Goal: Complete application form: Complete application form

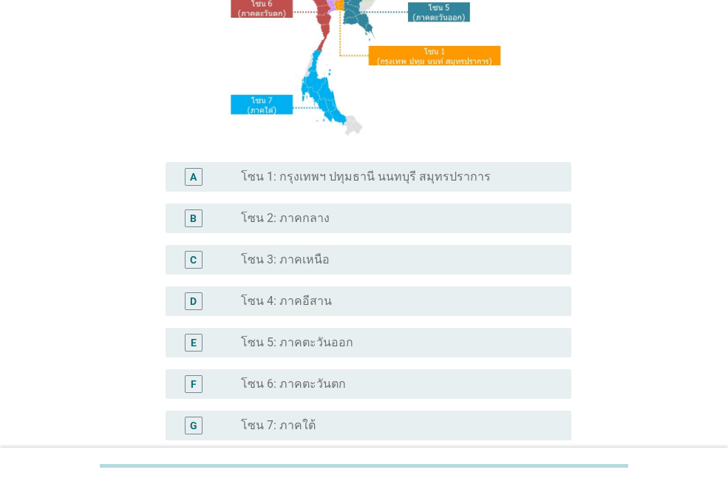
scroll to position [296, 0]
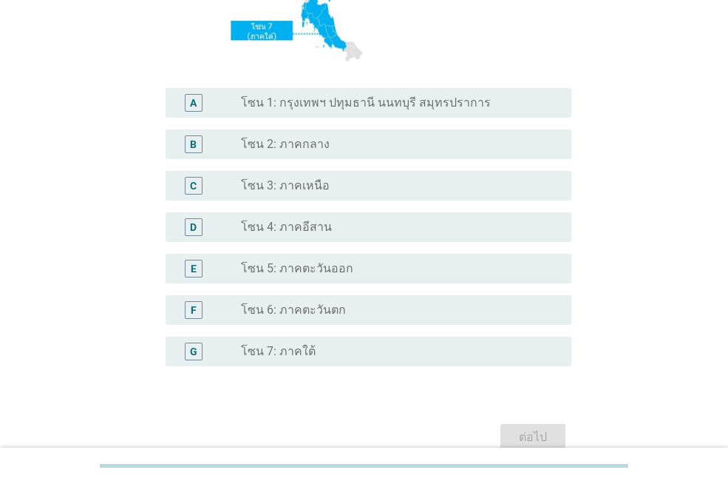
click at [297, 126] on div "B radio_button_unchecked โซน 2: ภาคกลาง" at bounding box center [364, 143] width 415 height 41
click at [277, 145] on label "โซน 2: ภาคกลาง" at bounding box center [285, 144] width 89 height 15
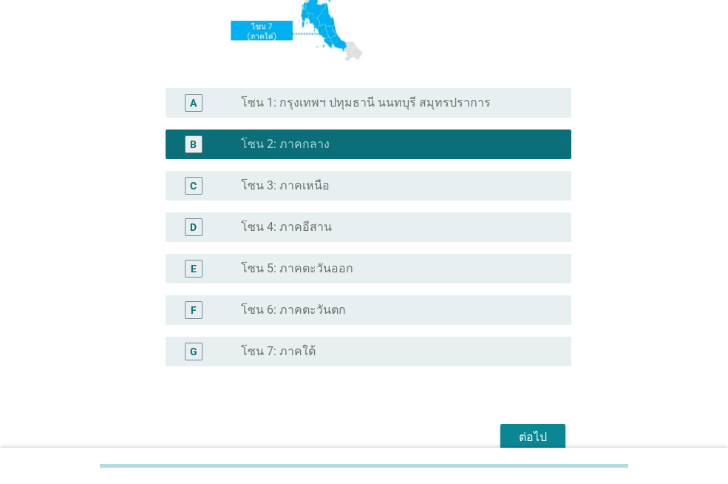
click at [538, 429] on div "ต่อไป" at bounding box center [532, 437] width 41 height 18
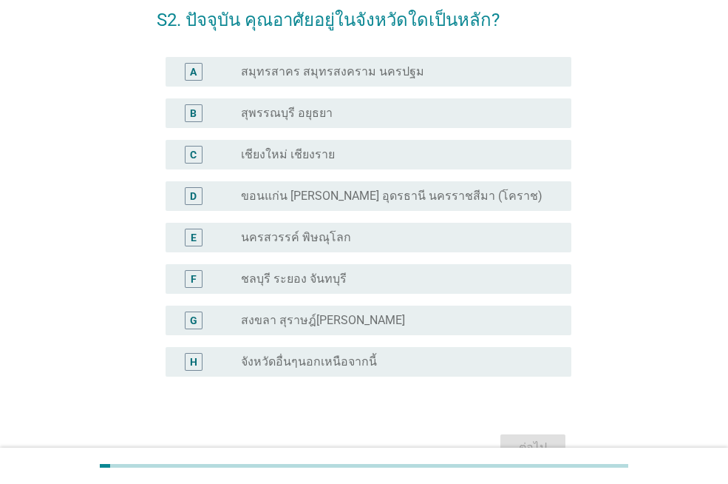
scroll to position [0, 0]
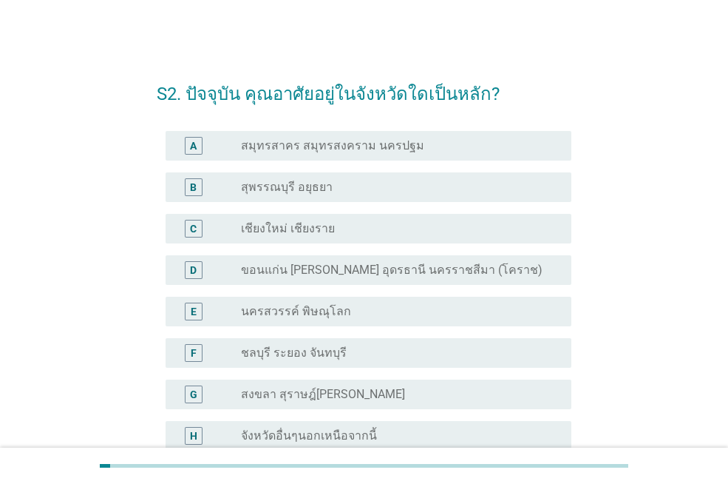
click at [191, 316] on div "E" at bounding box center [194, 311] width 6 height 16
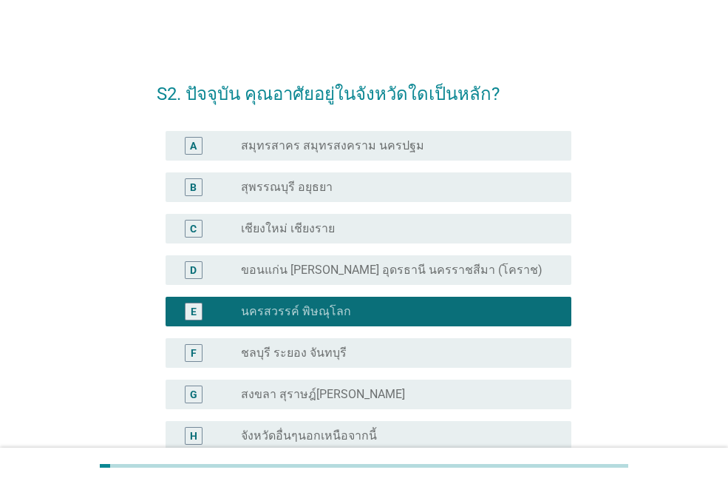
scroll to position [157, 0]
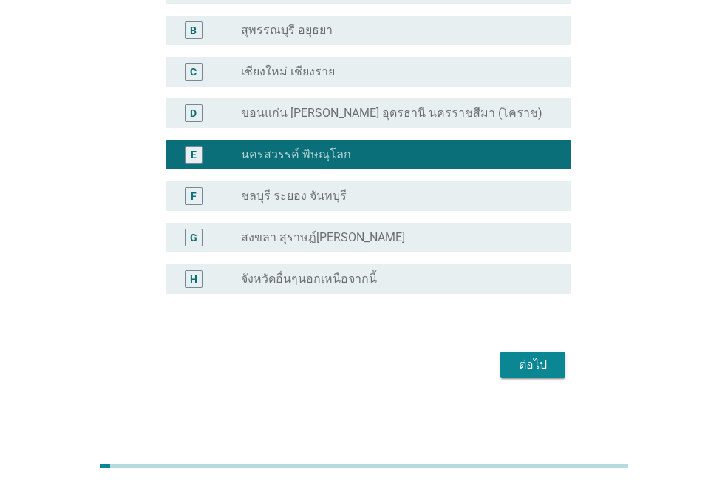
click at [566, 374] on div "ต่อไป" at bounding box center [364, 364] width 415 height 35
click at [553, 364] on div "ต่อไป" at bounding box center [532, 365] width 41 height 18
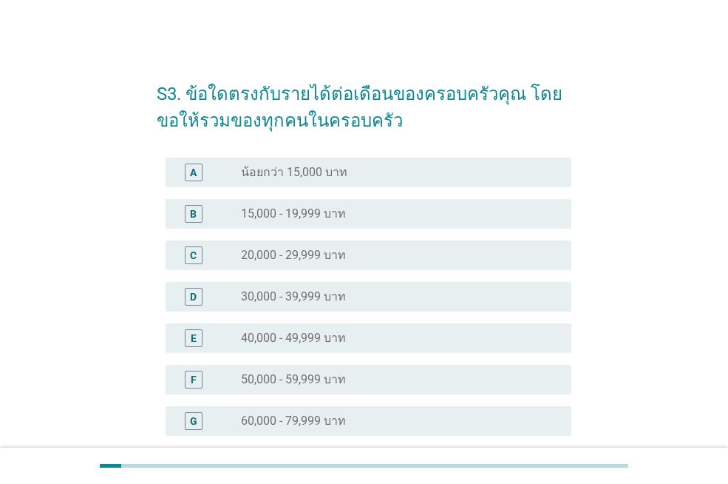
click at [339, 210] on label "15,000 - 19,999 บาท" at bounding box center [293, 213] width 105 height 15
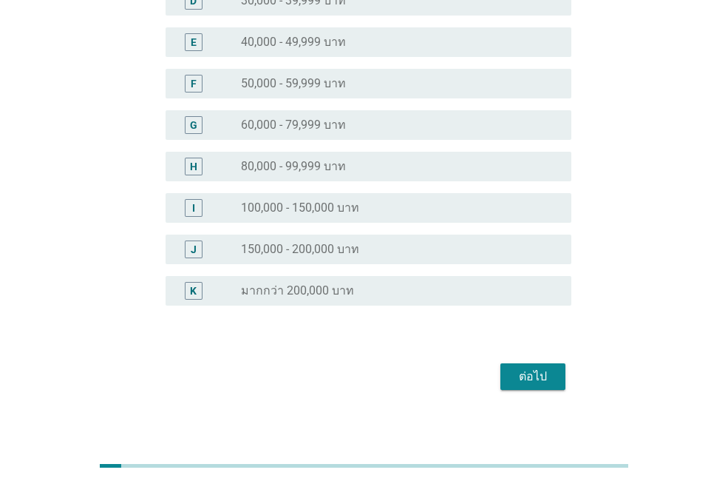
scroll to position [308, 0]
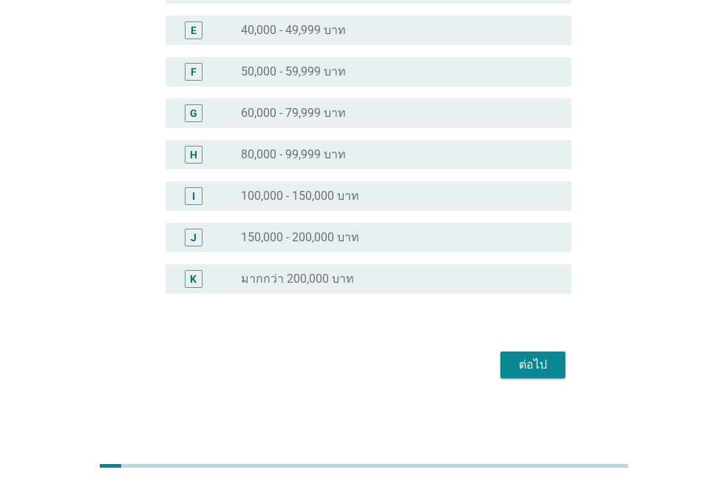
click at [501, 368] on button "ต่อไป" at bounding box center [533, 364] width 65 height 27
click at [501, 368] on div "ต่อไป" at bounding box center [364, 364] width 415 height 35
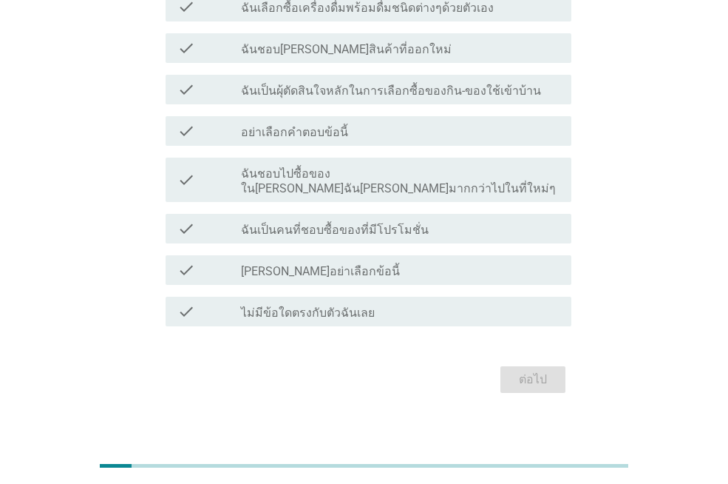
scroll to position [0, 0]
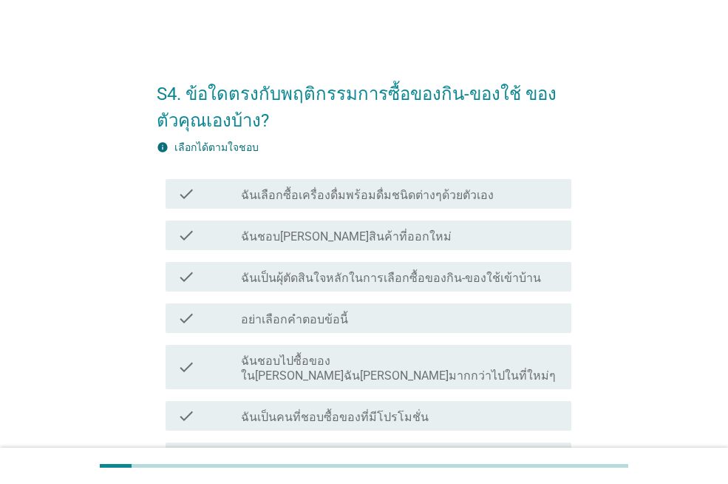
click at [365, 194] on label "ฉันเลือกซื้อเครื่องดื่มพร้อมดื่มชนิดต่างๆด้วยตัวเอง" at bounding box center [367, 195] width 253 height 15
click at [365, 193] on label "ฉันเลือกซื้อเครื่องดื่มพร้อมดื่มชนิดต่างๆด้วยตัวเอง" at bounding box center [367, 195] width 253 height 15
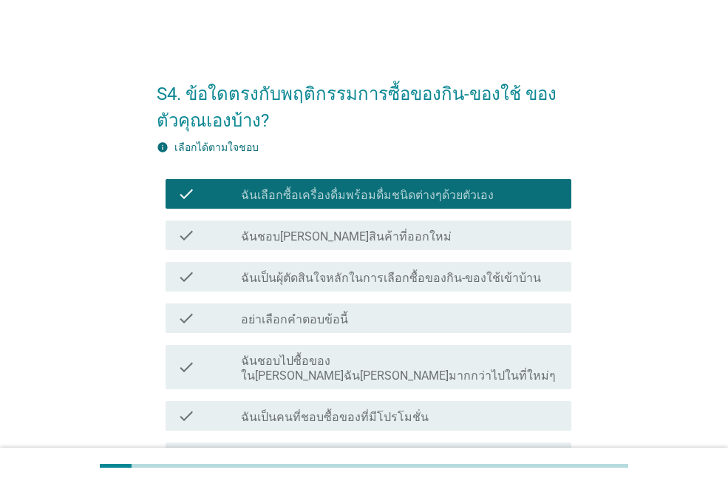
click at [382, 240] on div "check_box_outline_blank ฉันชอบ[PERSON_NAME]สินค้าที่ออกใหม่" at bounding box center [400, 235] width 319 height 18
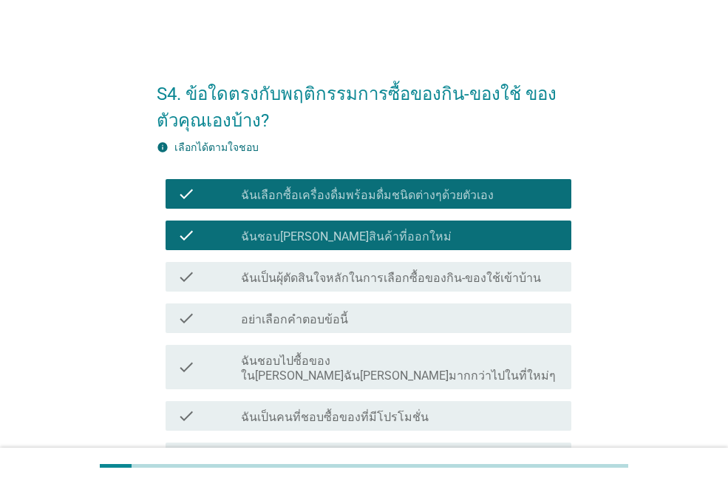
click at [377, 280] on label "ฉันเป็นผุ้ตัดสินใจหลักในการเลือกซื้อของกิน-ของใช้เข้าบ้าน" at bounding box center [391, 278] width 300 height 15
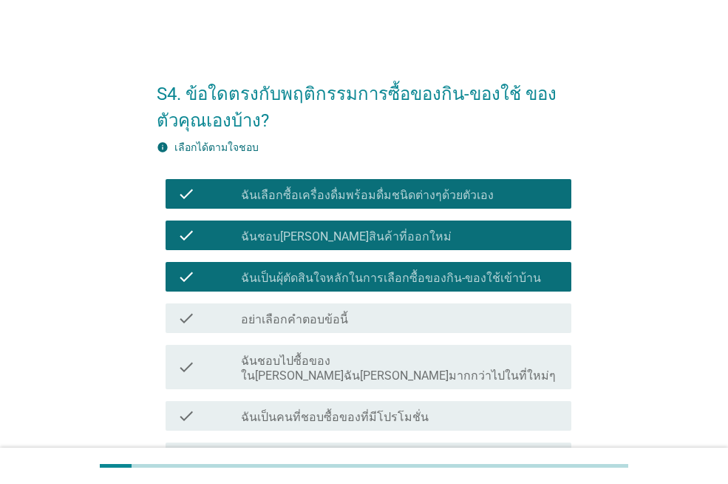
scroll to position [148, 0]
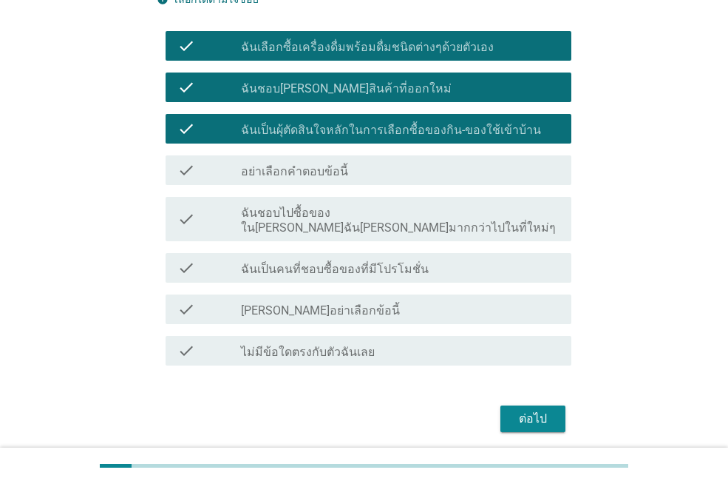
click at [495, 204] on div "check_box_outline_blank ฉันชอบไปซื้อของใน[PERSON_NAME]ฉัน[PERSON_NAME]มากกว่าไป…" at bounding box center [400, 219] width 319 height 33
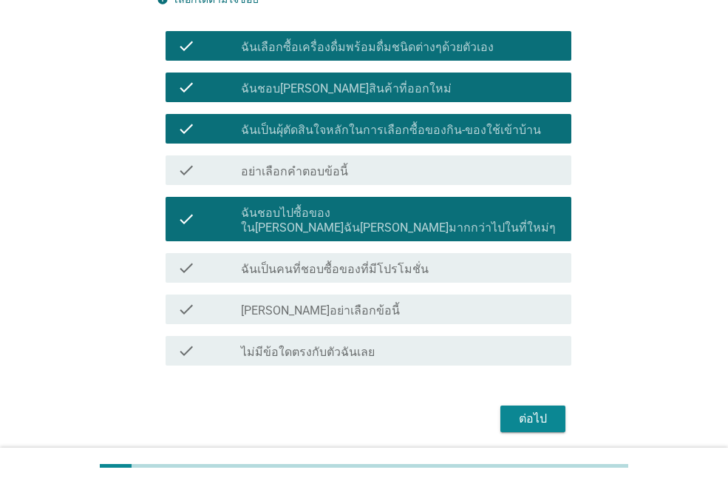
click at [336, 262] on label "ฉันเป็นคนที่ชอบซื้อของที่มีโปรโมชั่น" at bounding box center [335, 269] width 188 height 15
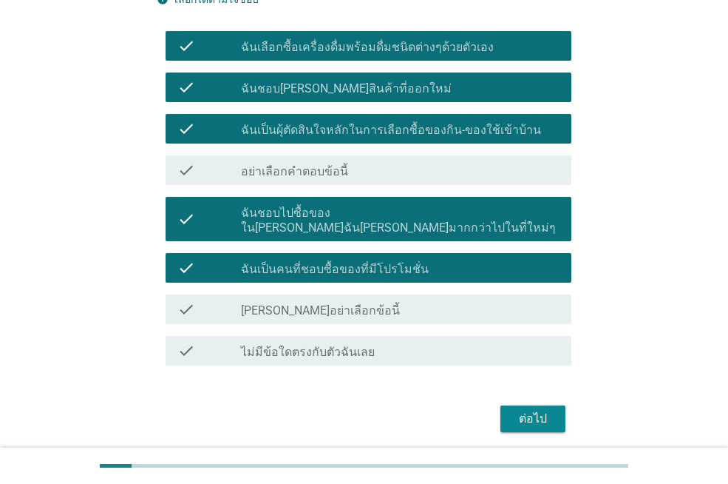
click at [336, 262] on label "ฉันเป็นคนที่ชอบซื้อของที่มีโปรโมชั่น" at bounding box center [335, 269] width 188 height 15
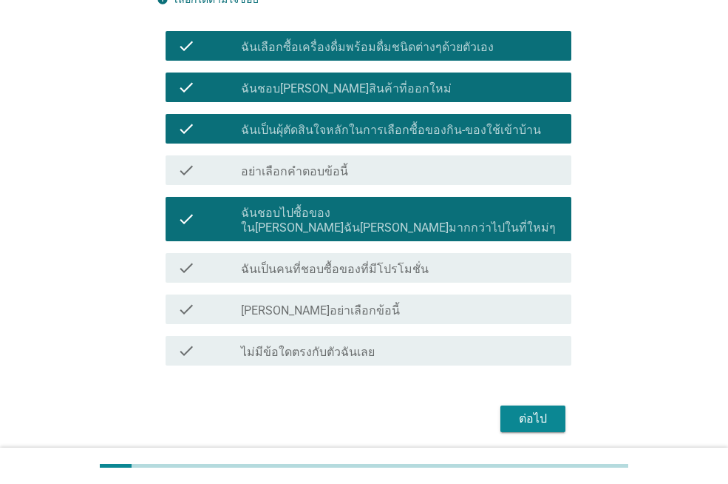
click at [336, 262] on label "ฉันเป็นคนที่ชอบซื้อของที่มีโปรโมชั่น" at bounding box center [335, 269] width 188 height 15
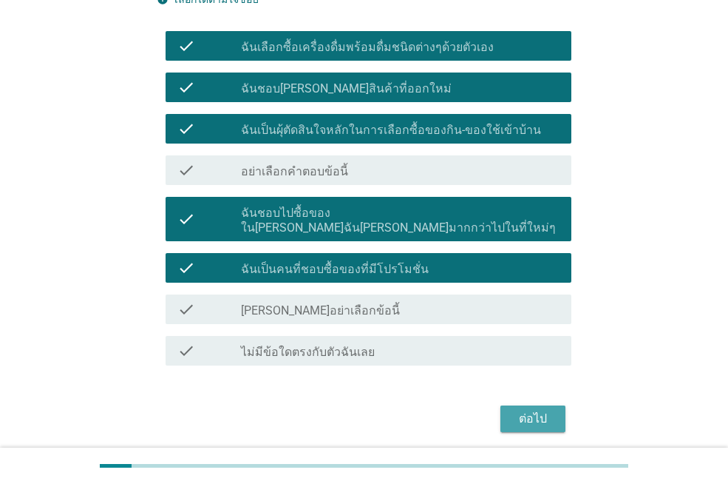
click at [537, 410] on div "ต่อไป" at bounding box center [532, 419] width 41 height 18
click at [537, 406] on div "ต่อไป" at bounding box center [364, 418] width 415 height 35
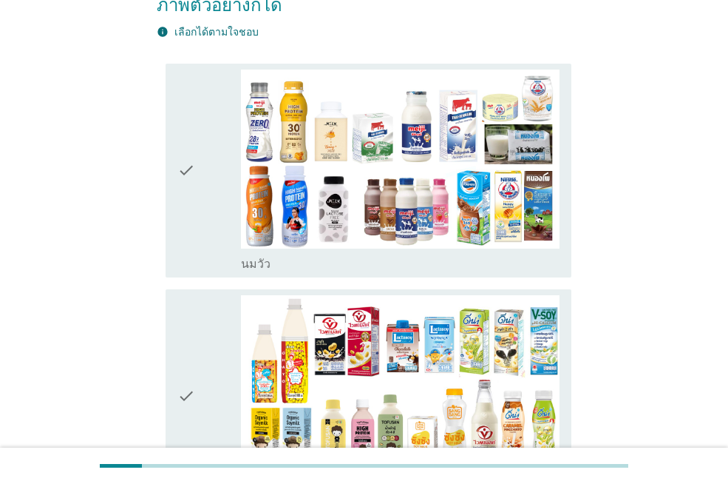
scroll to position [296, 0]
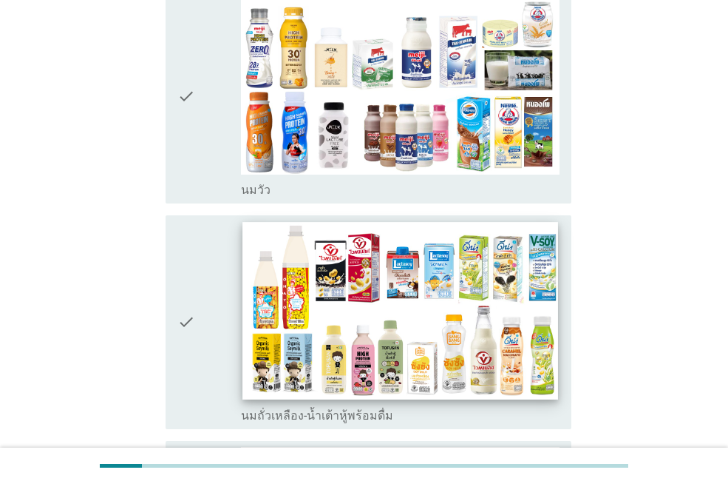
click at [408, 322] on img at bounding box center [400, 310] width 315 height 177
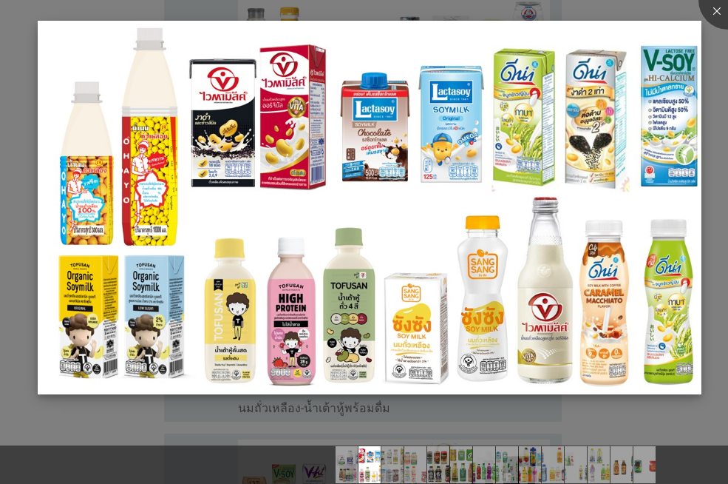
click at [447, 106] on img at bounding box center [370, 207] width 664 height 373
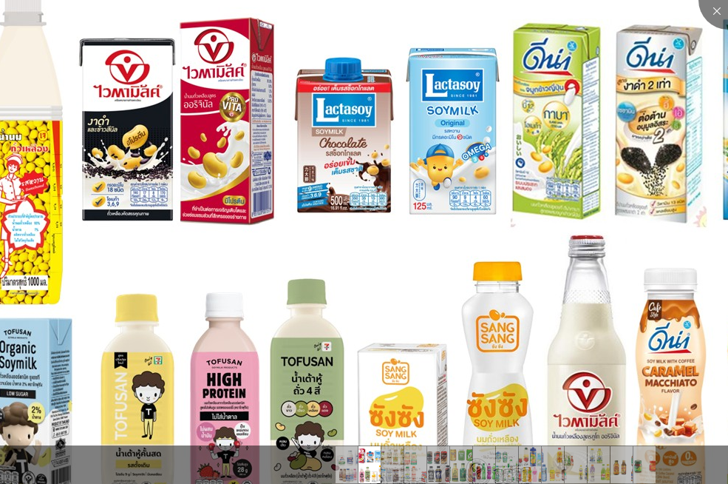
click at [461, 129] on img at bounding box center [336, 250] width 947 height 532
click at [723, 15] on div at bounding box center [728, -1] width 59 height 59
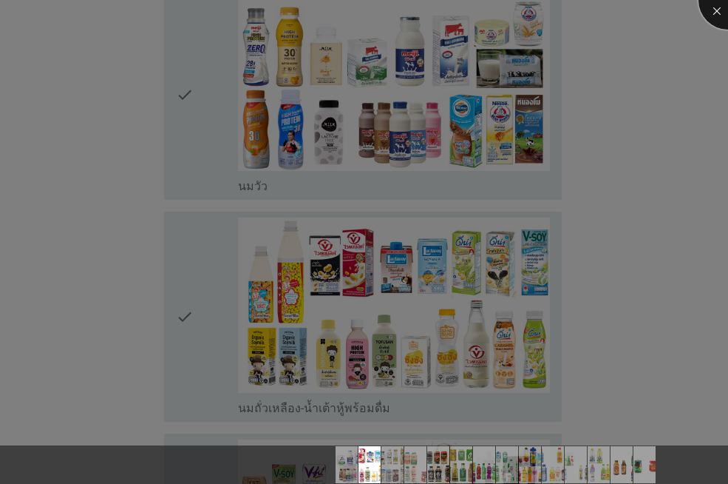
click at [723, 15] on div at bounding box center [728, -1] width 59 height 59
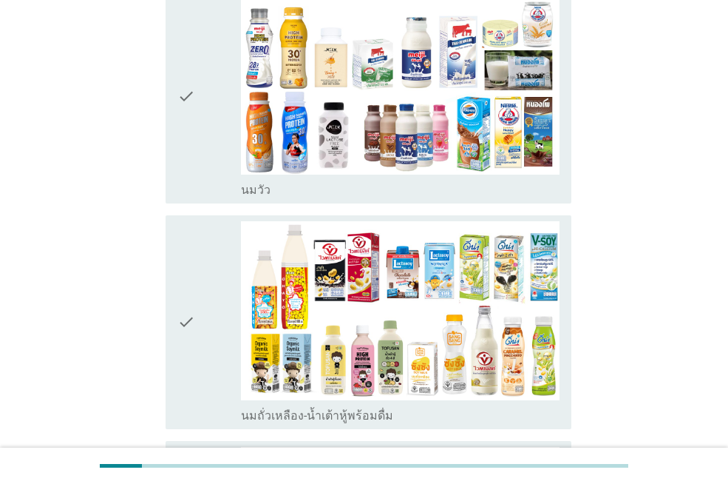
click at [200, 251] on div "check" at bounding box center [209, 322] width 64 height 202
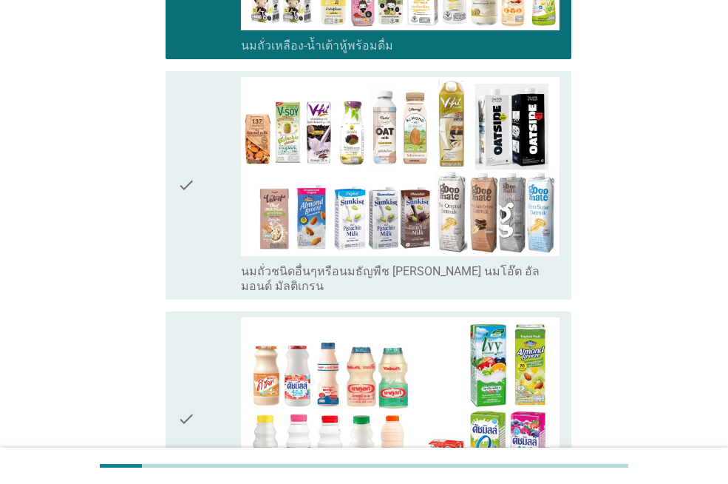
scroll to position [739, 0]
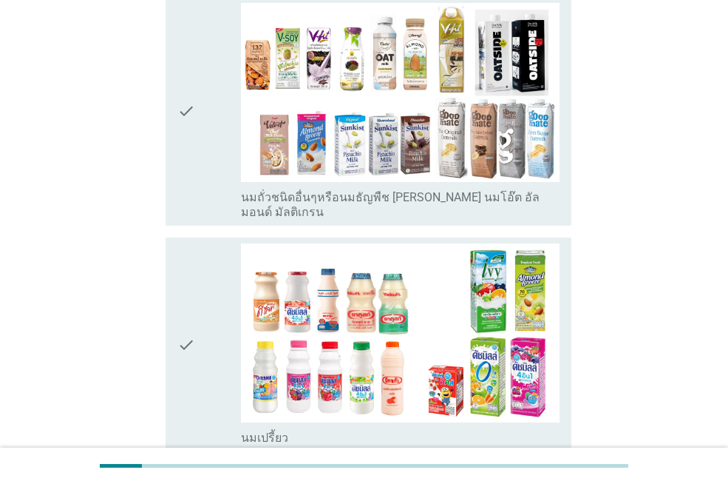
click at [214, 243] on div "check" at bounding box center [209, 344] width 64 height 202
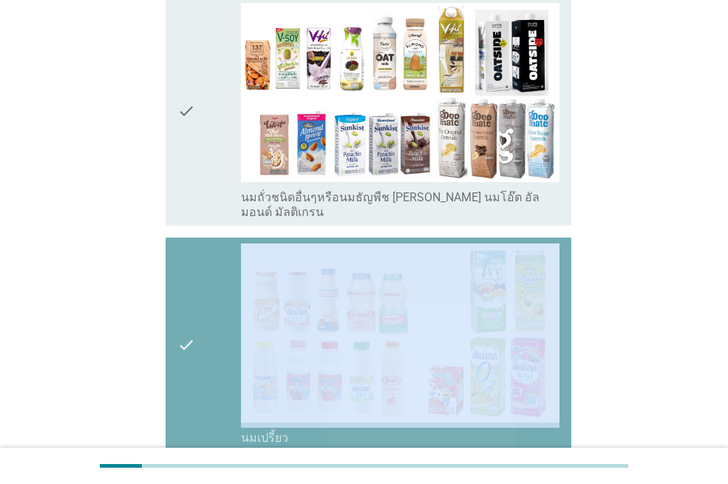
click at [214, 243] on div "check" at bounding box center [209, 344] width 64 height 202
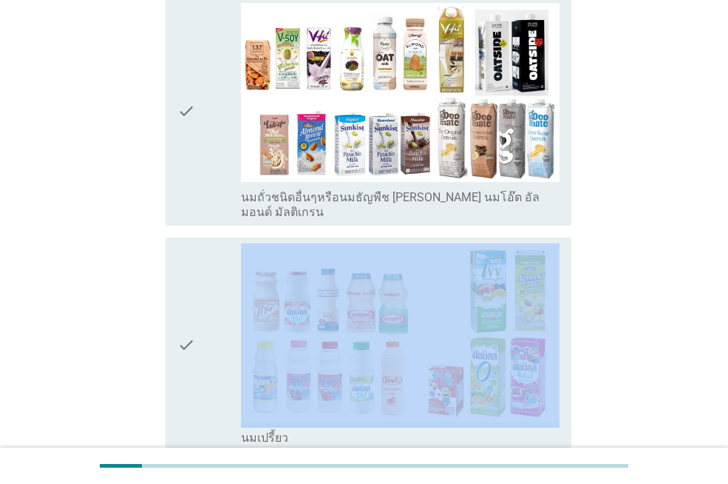
click at [214, 243] on div "check" at bounding box center [209, 344] width 64 height 202
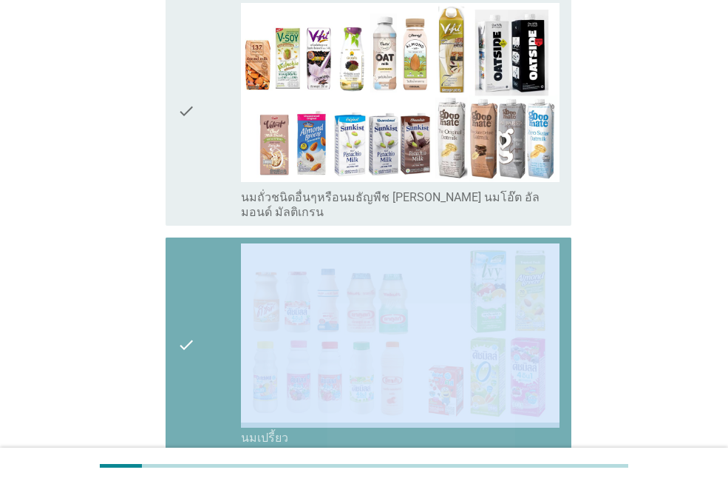
click at [214, 243] on div "check" at bounding box center [209, 344] width 64 height 202
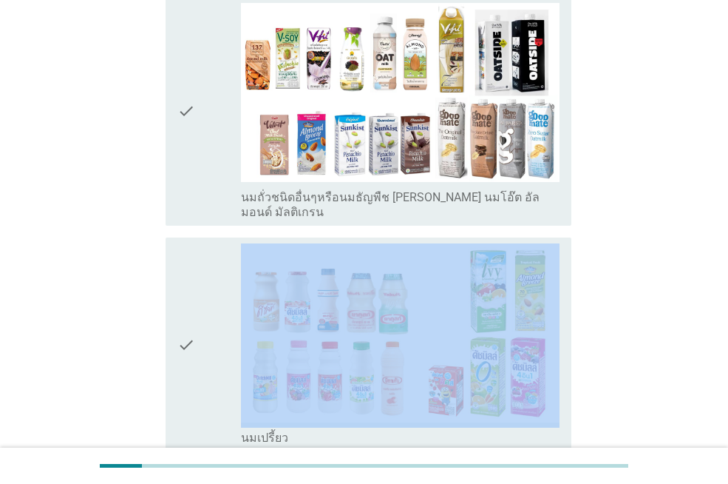
click at [214, 243] on div "check" at bounding box center [209, 344] width 64 height 202
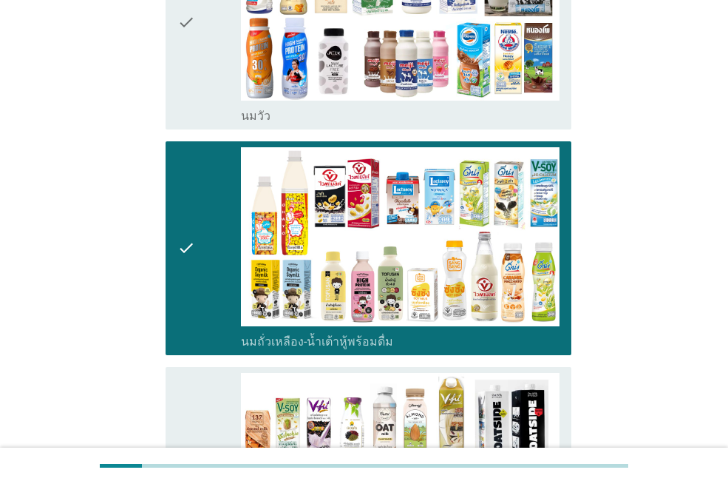
scroll to position [74, 0]
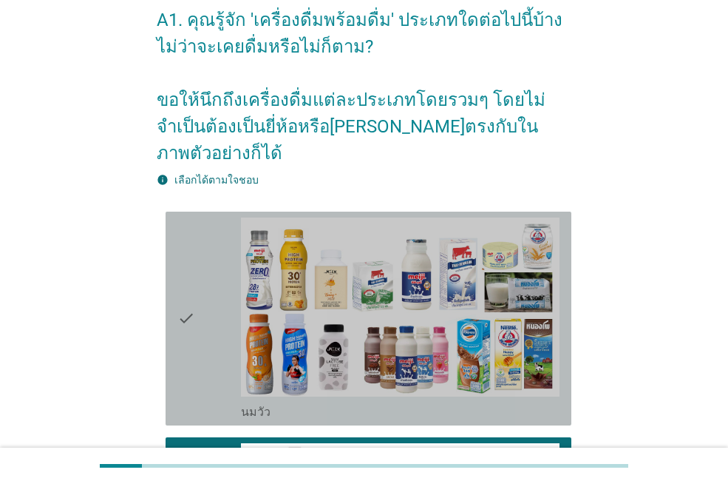
click at [213, 298] on div "check" at bounding box center [209, 318] width 64 height 202
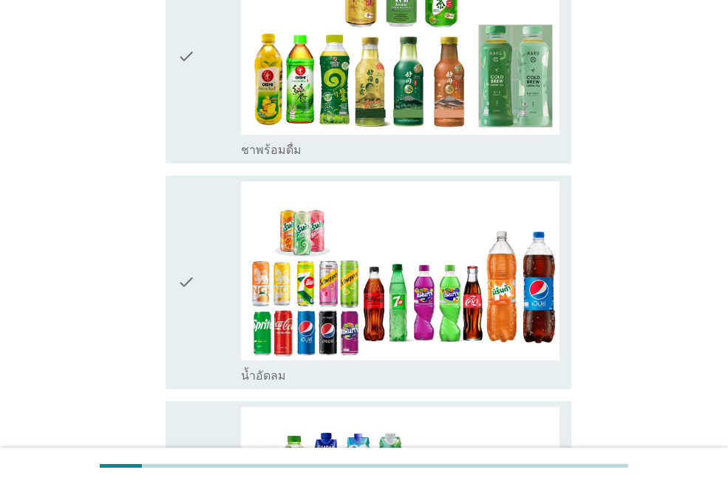
scroll to position [1553, 0]
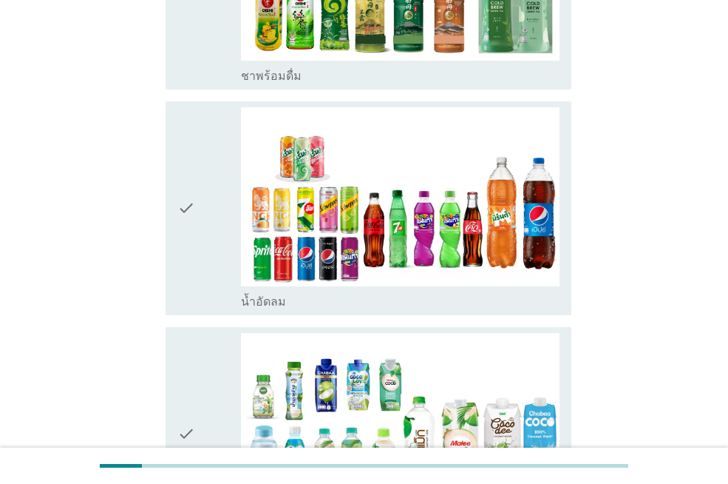
click at [222, 179] on div "check" at bounding box center [209, 208] width 64 height 202
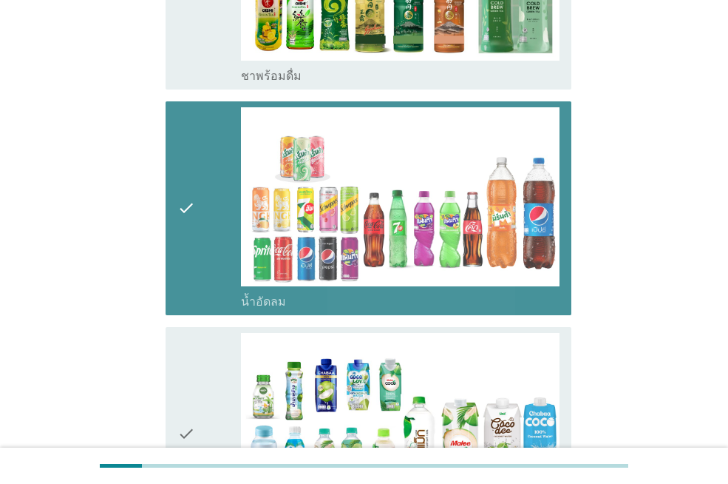
click at [222, 177] on div "check" at bounding box center [209, 208] width 64 height 202
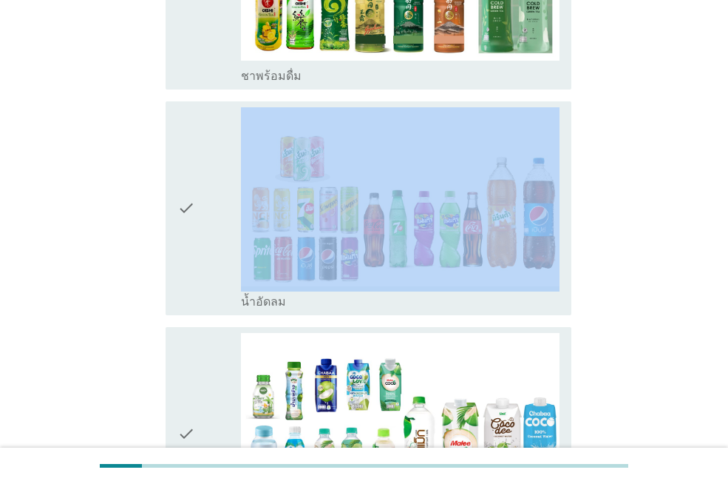
click at [222, 177] on div "check" at bounding box center [209, 208] width 64 height 202
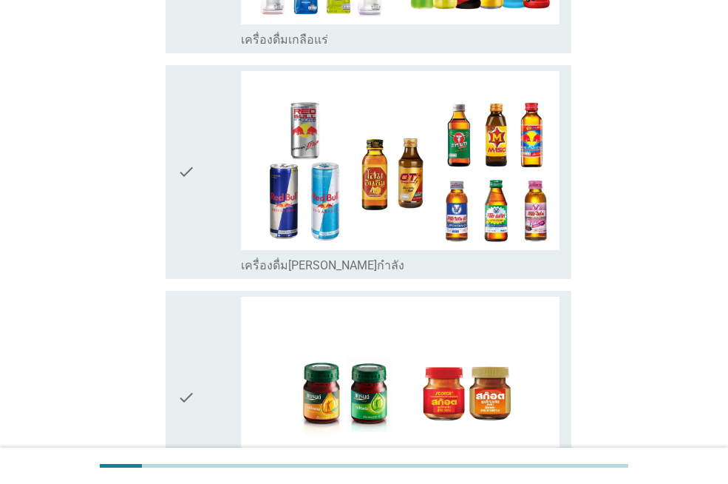
scroll to position [3136, 0]
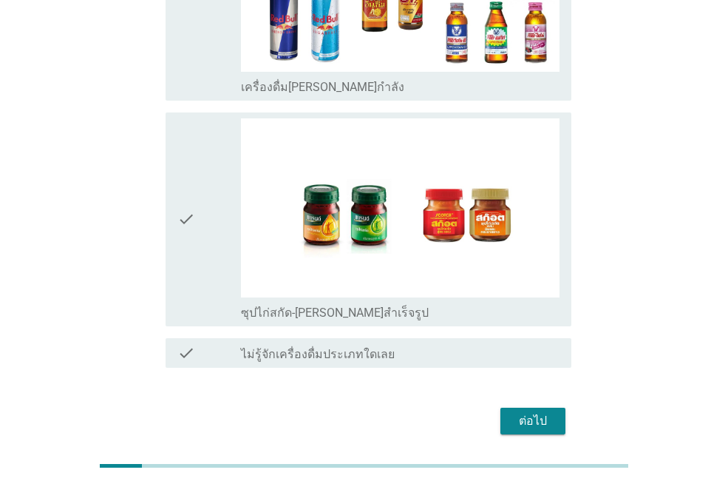
click at [549, 412] on div "ต่อไป" at bounding box center [532, 421] width 41 height 18
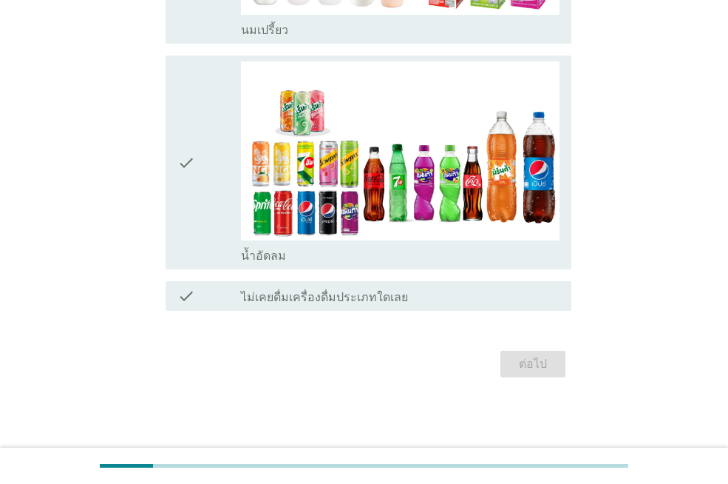
scroll to position [0, 0]
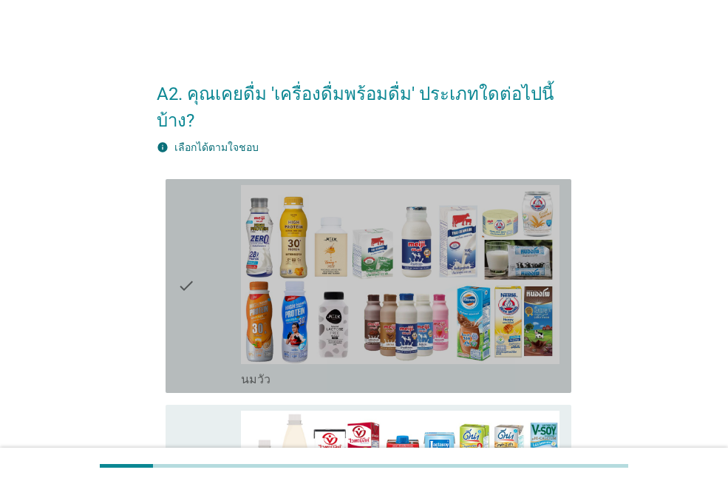
click at [229, 282] on div "check" at bounding box center [209, 286] width 64 height 202
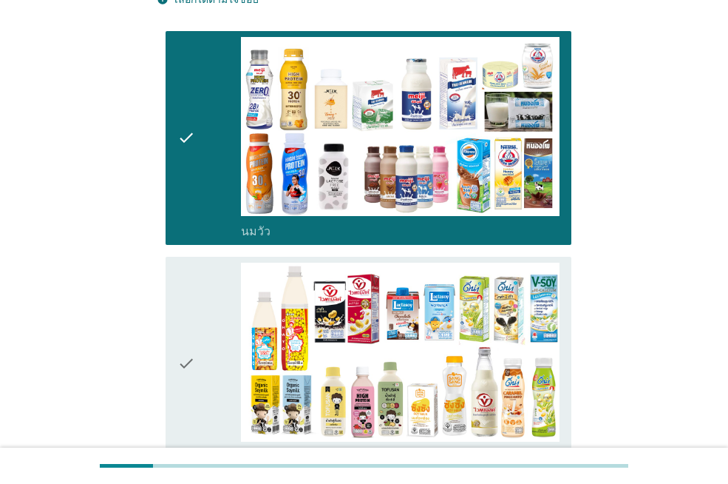
scroll to position [222, 0]
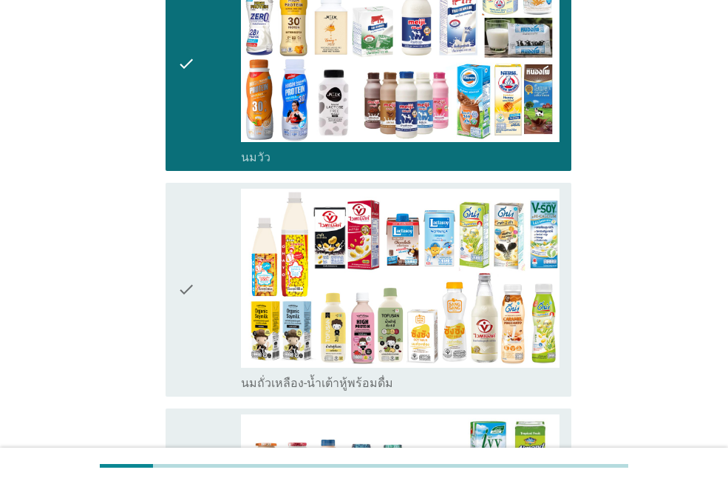
click at [222, 267] on div "check" at bounding box center [209, 290] width 64 height 202
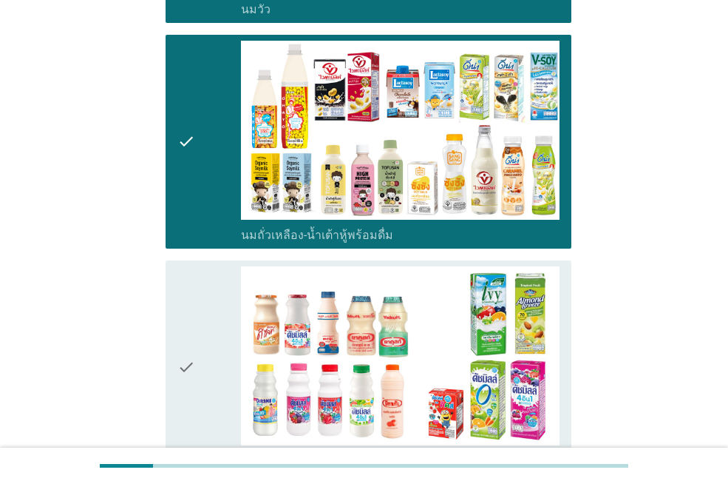
scroll to position [444, 0]
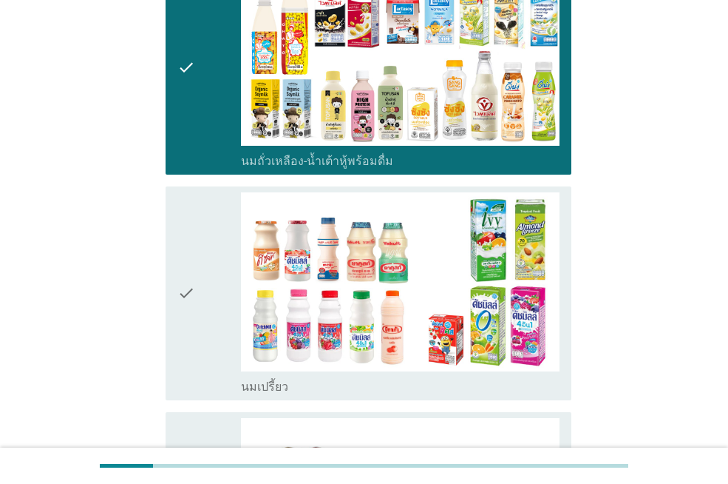
click at [223, 268] on div "check" at bounding box center [209, 293] width 64 height 202
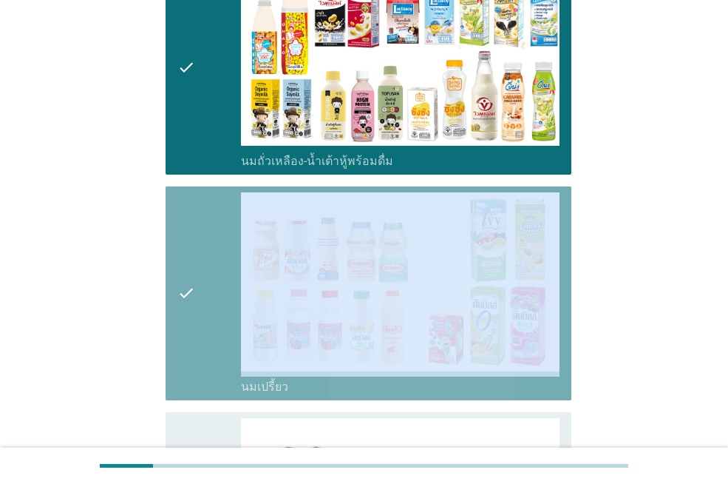
click at [223, 268] on div "check" at bounding box center [209, 293] width 64 height 202
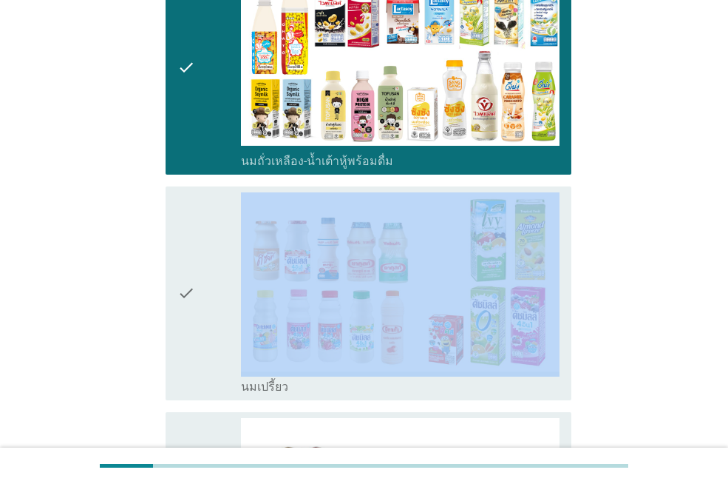
click at [223, 268] on div "check" at bounding box center [209, 293] width 64 height 202
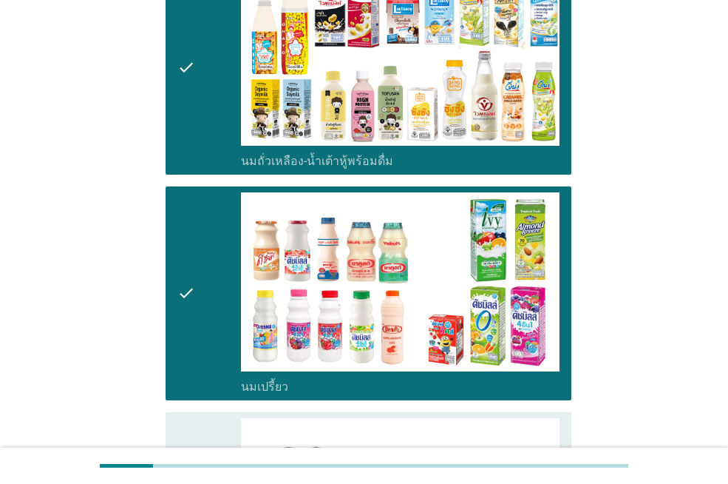
scroll to position [666, 0]
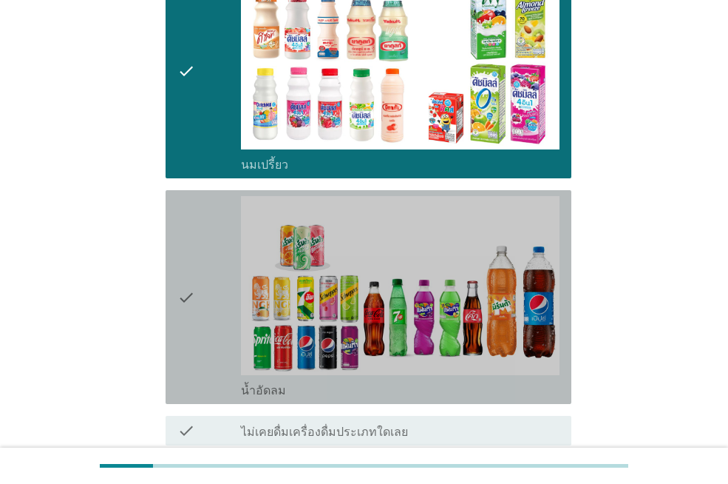
click at [223, 268] on div "check" at bounding box center [209, 297] width 64 height 202
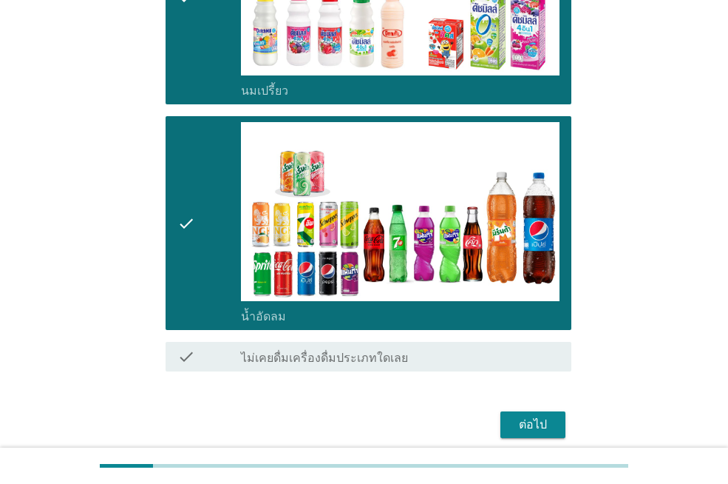
scroll to position [773, 0]
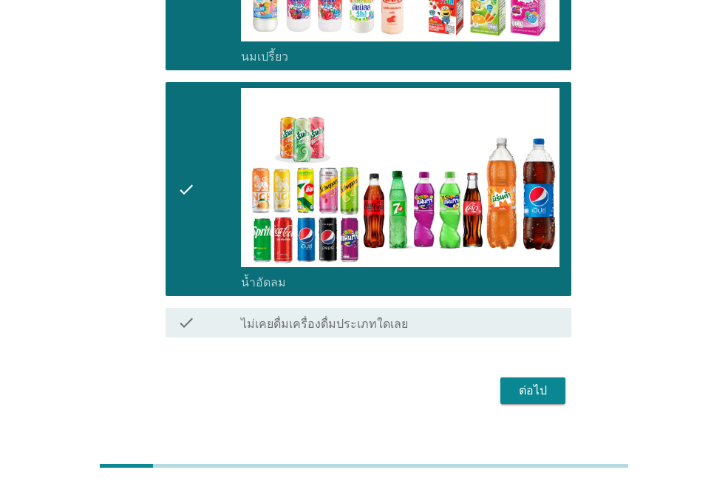
click at [547, 382] on div "ต่อไป" at bounding box center [532, 391] width 41 height 18
click at [547, 373] on div "ต่อไป" at bounding box center [364, 390] width 415 height 35
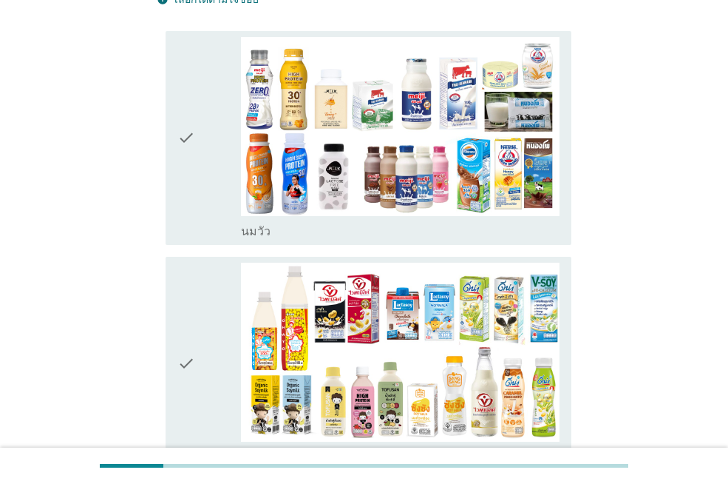
scroll to position [222, 0]
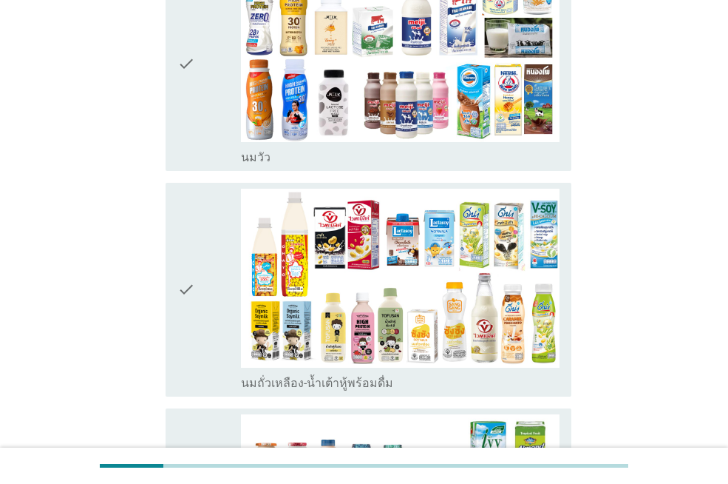
click at [193, 269] on icon "check" at bounding box center [186, 290] width 18 height 202
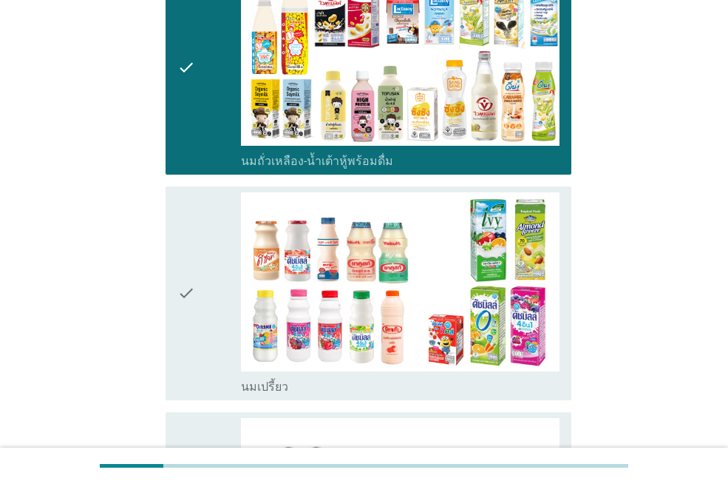
scroll to position [518, 0]
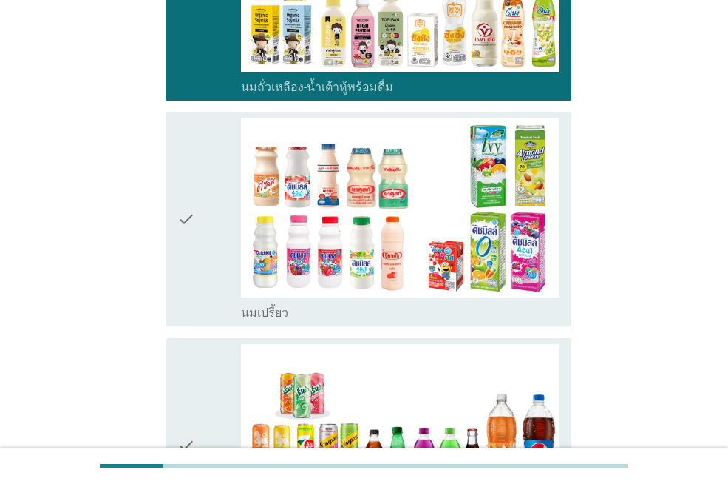
click at [193, 268] on icon "check" at bounding box center [186, 219] width 18 height 202
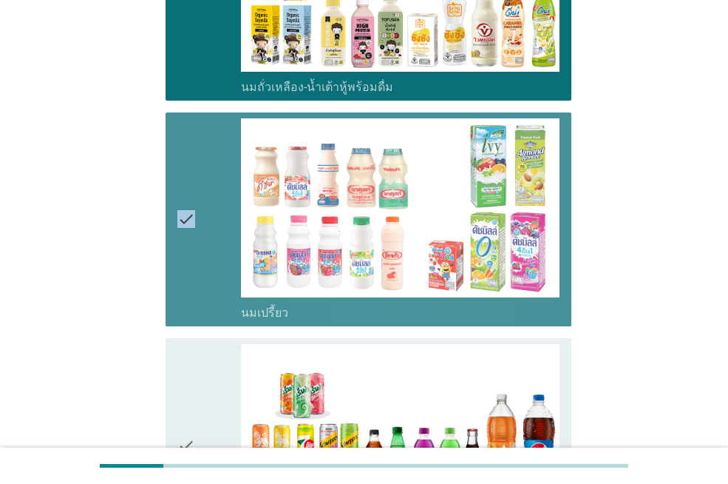
click at [193, 268] on icon "check" at bounding box center [186, 219] width 18 height 202
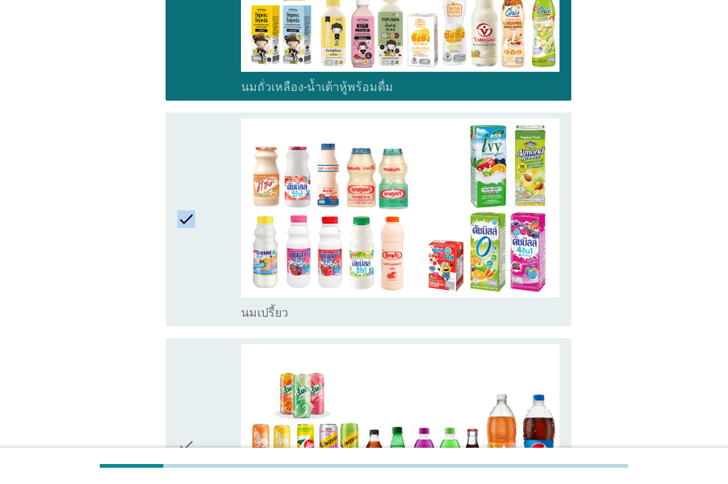
click at [193, 268] on icon "check" at bounding box center [186, 219] width 18 height 202
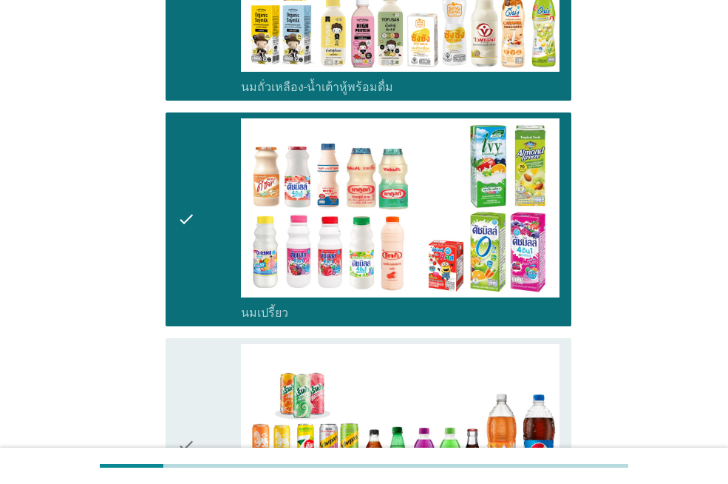
scroll to position [666, 0]
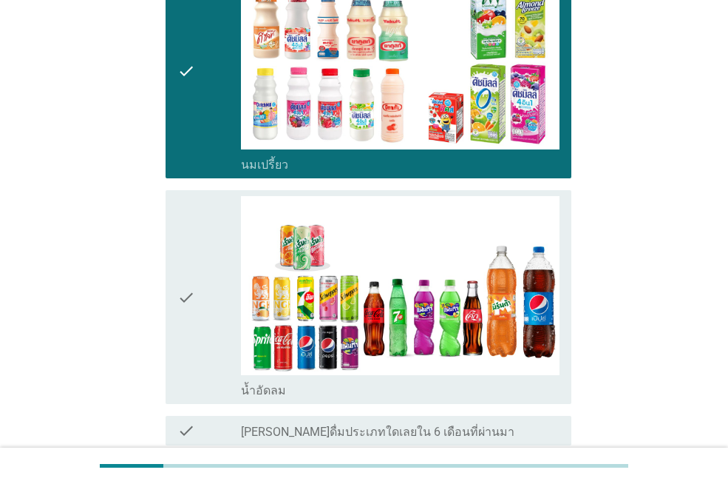
click at [194, 268] on icon "check" at bounding box center [186, 297] width 18 height 202
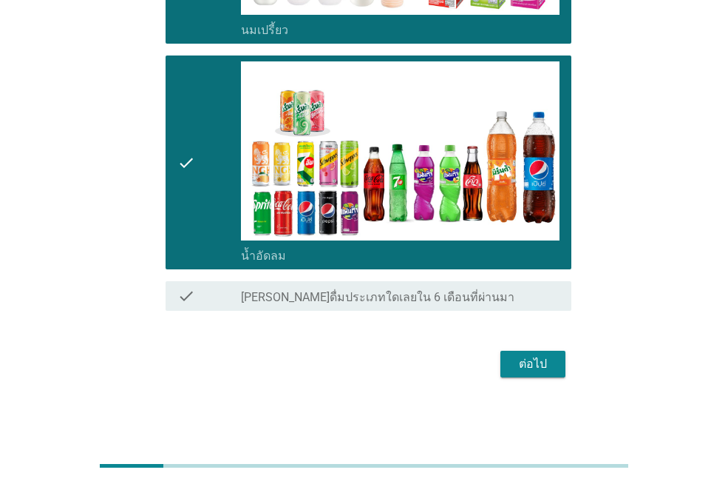
click at [538, 362] on div "ต่อไป" at bounding box center [532, 364] width 41 height 18
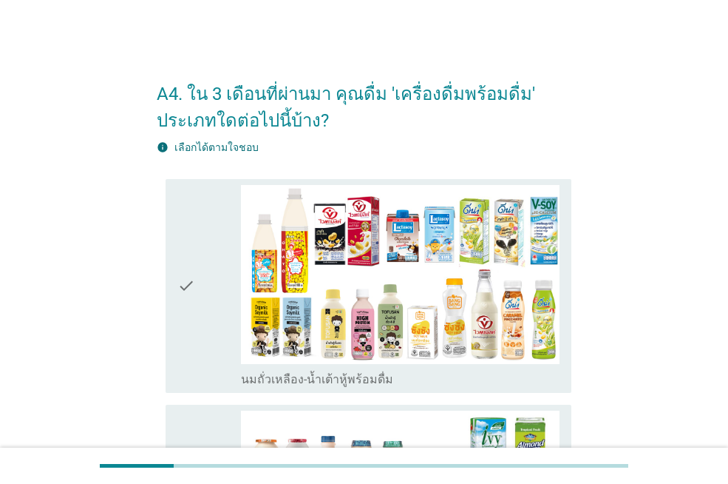
click at [220, 259] on div "check" at bounding box center [209, 286] width 64 height 202
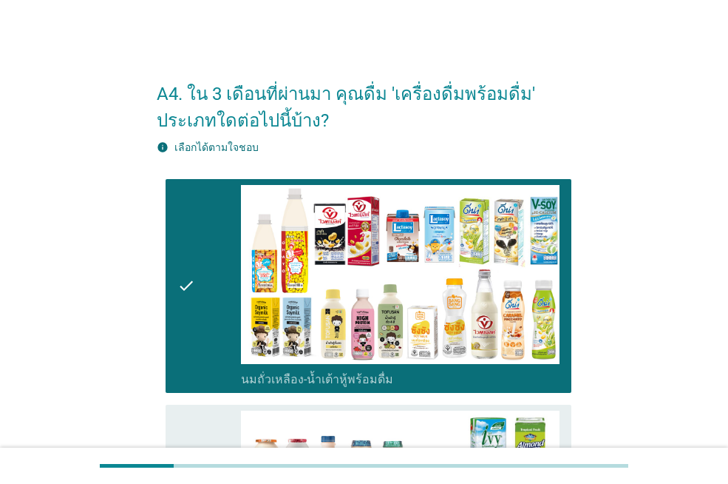
scroll to position [222, 0]
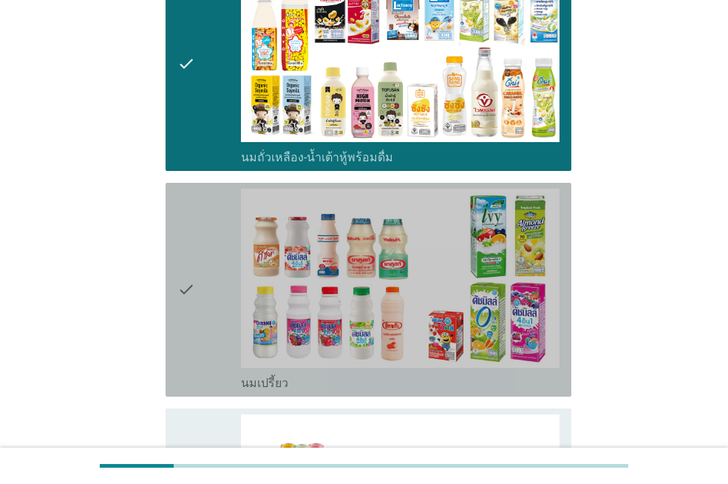
click at [220, 258] on div "check" at bounding box center [209, 290] width 64 height 202
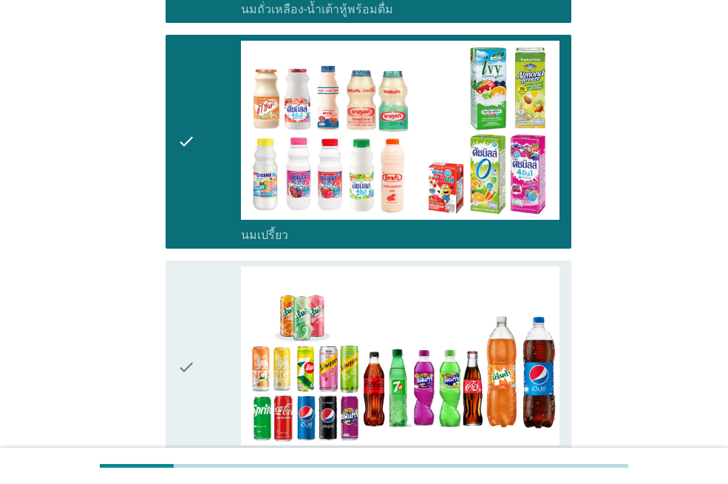
scroll to position [518, 0]
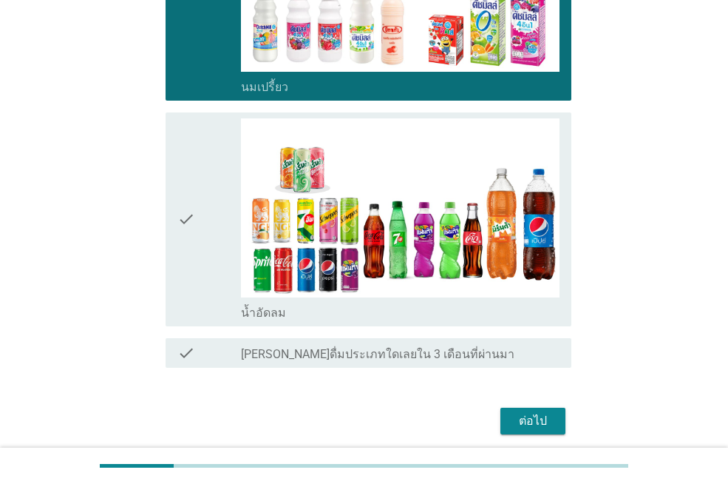
click at [220, 258] on div "check" at bounding box center [209, 219] width 64 height 202
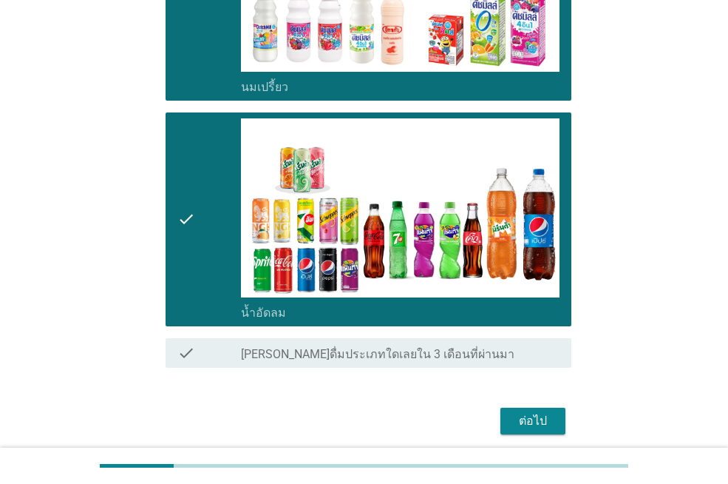
click at [536, 419] on div "ต่อไป" at bounding box center [532, 421] width 41 height 18
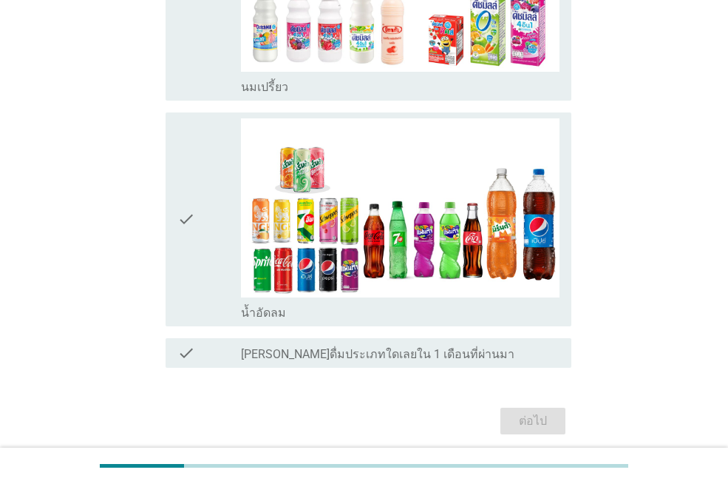
scroll to position [0, 0]
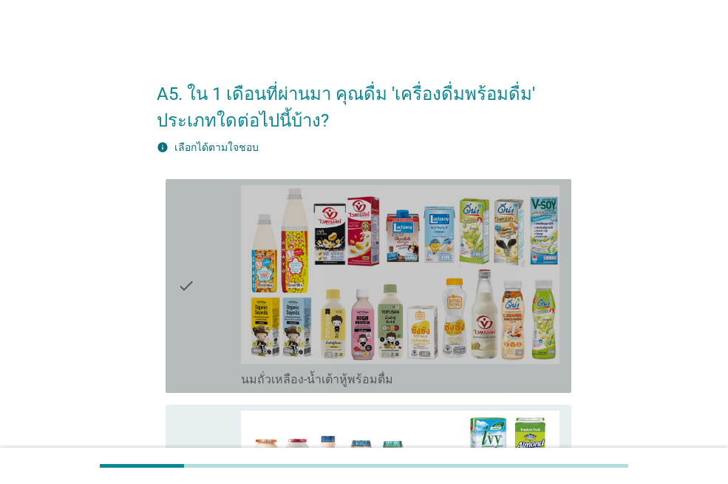
click at [226, 321] on div "check" at bounding box center [209, 286] width 64 height 202
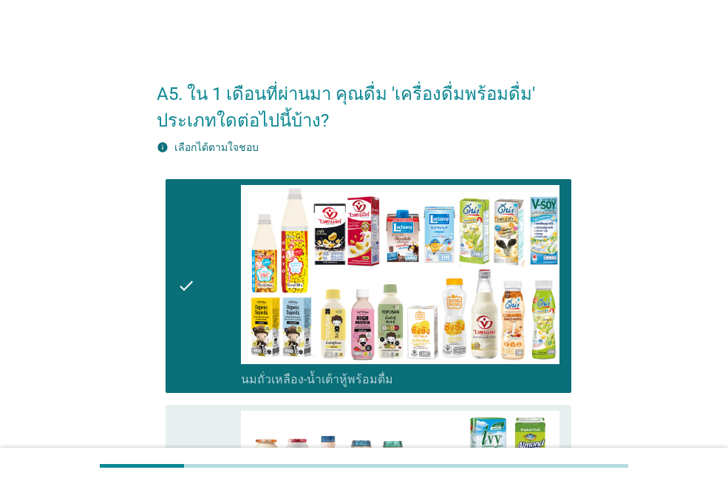
scroll to position [222, 0]
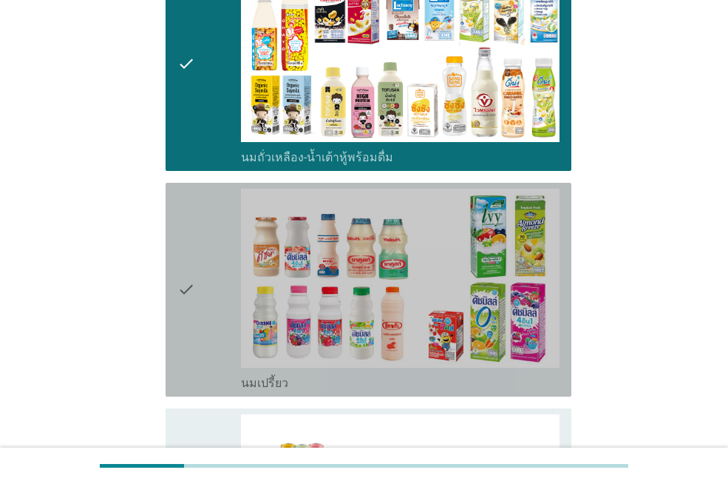
click at [226, 320] on div "check" at bounding box center [209, 290] width 64 height 202
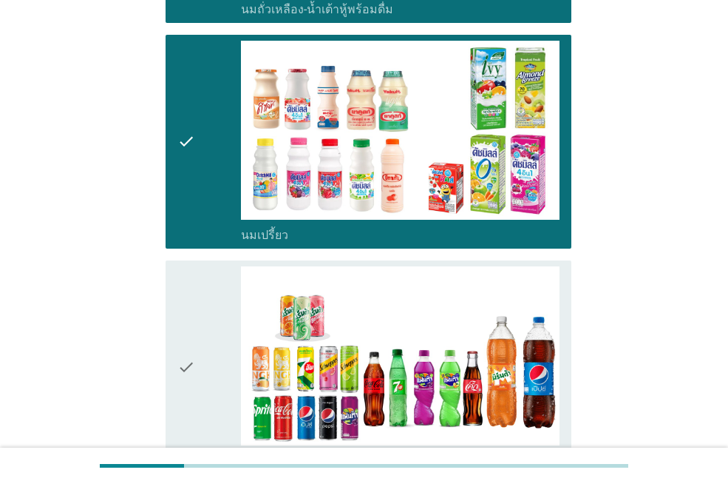
scroll to position [444, 0]
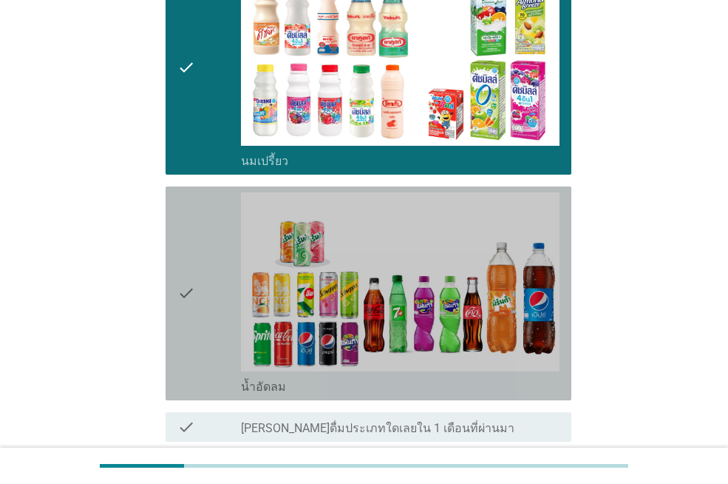
click at [226, 320] on div "check" at bounding box center [209, 293] width 64 height 202
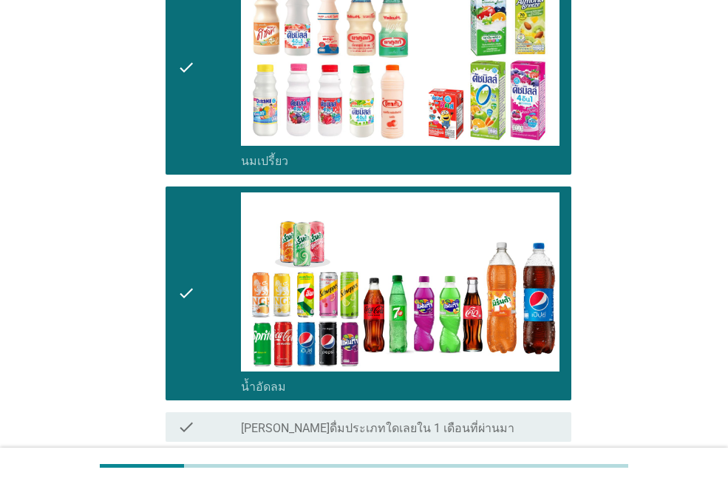
scroll to position [575, 0]
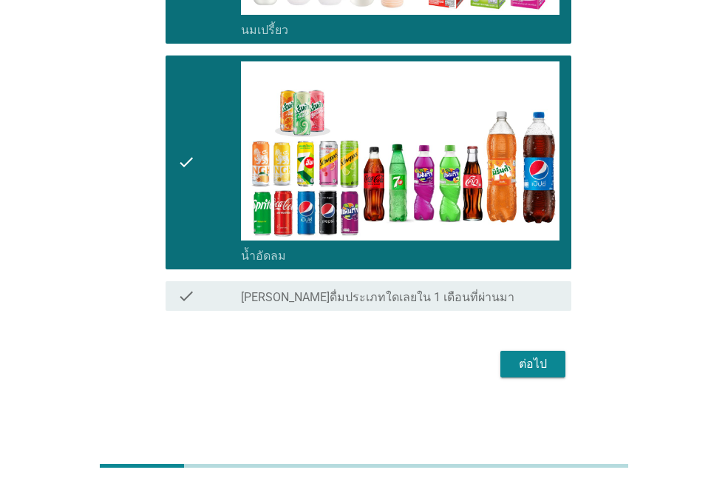
click at [518, 358] on div "ต่อไป" at bounding box center [532, 364] width 41 height 18
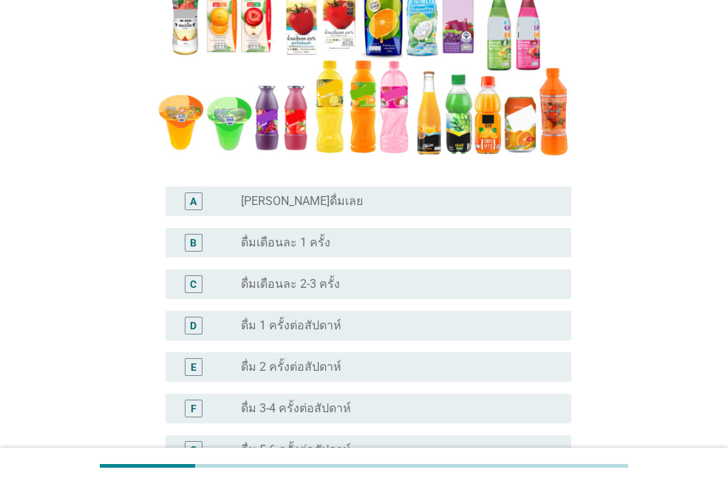
scroll to position [370, 0]
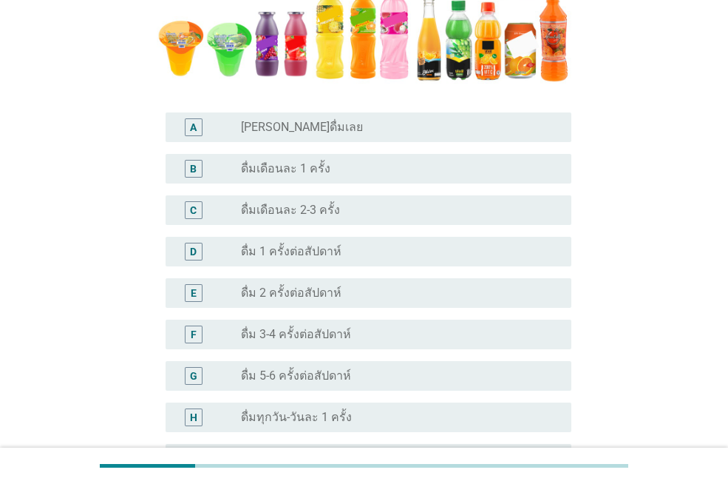
click at [191, 246] on div "D" at bounding box center [193, 251] width 7 height 16
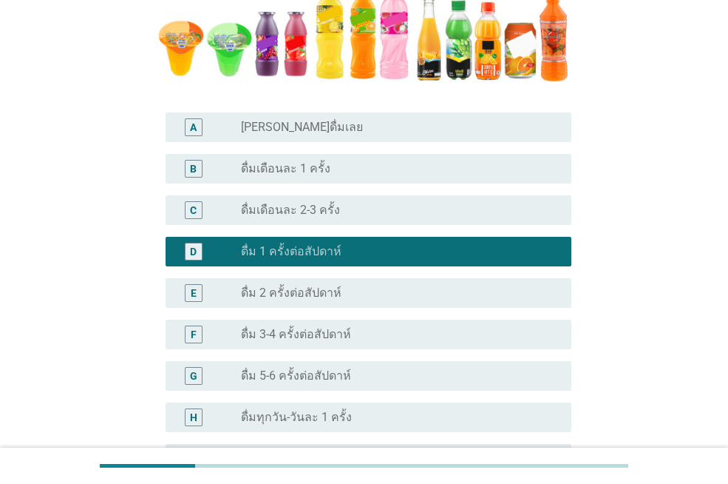
scroll to position [549, 0]
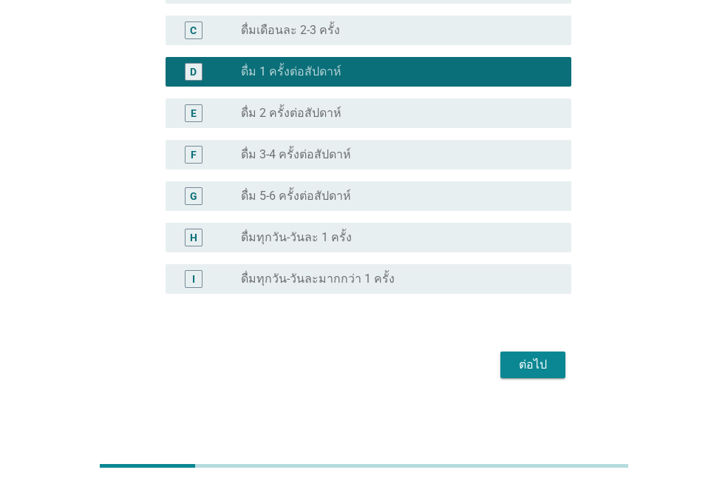
click at [530, 359] on div "ต่อไป" at bounding box center [532, 365] width 41 height 18
click at [530, 359] on div "ต่อไป" at bounding box center [364, 364] width 415 height 35
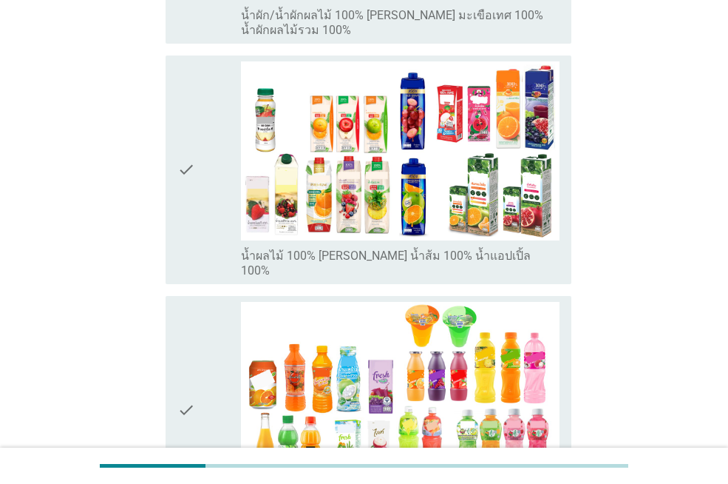
scroll to position [518, 0]
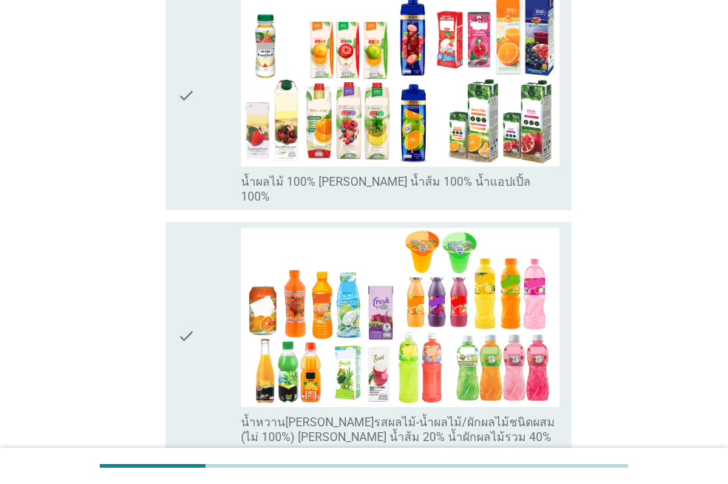
click at [199, 314] on div "check" at bounding box center [209, 336] width 64 height 217
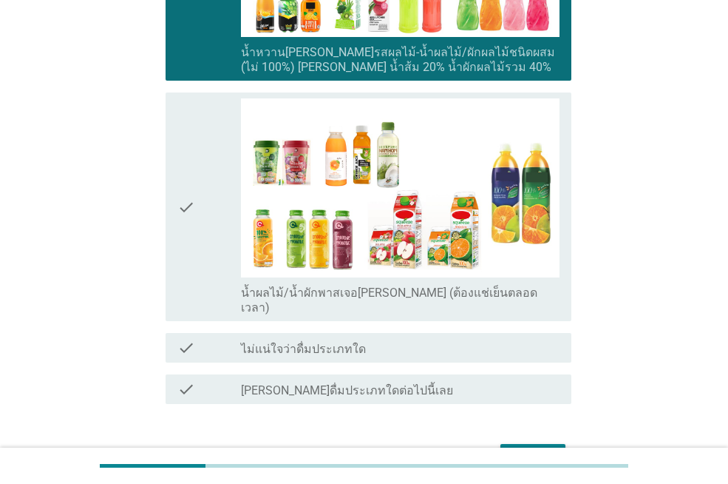
scroll to position [924, 0]
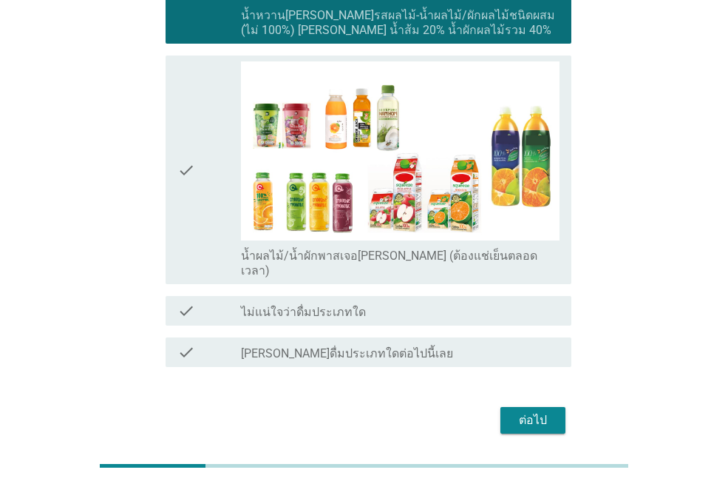
click at [548, 411] on div "ต่อไป" at bounding box center [532, 420] width 41 height 18
